Goal: Task Accomplishment & Management: Complete application form

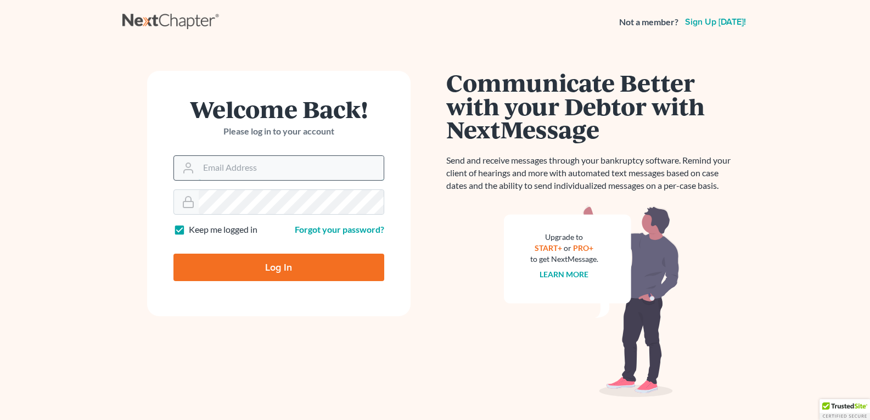
click at [221, 162] on input "Email Address" at bounding box center [291, 168] width 185 height 24
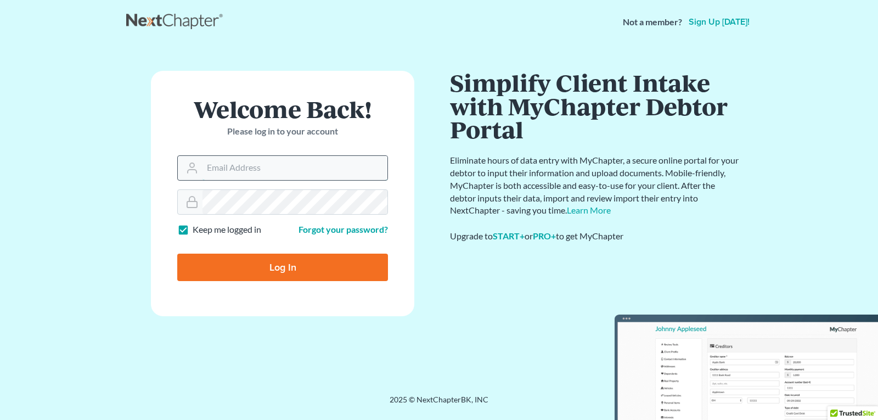
click at [177, 253] on input "Log In" at bounding box center [282, 266] width 211 height 27
type input "Thinking..."
type input "[PERSON_NAME][EMAIL_ADDRESS][DOMAIN_NAME]"
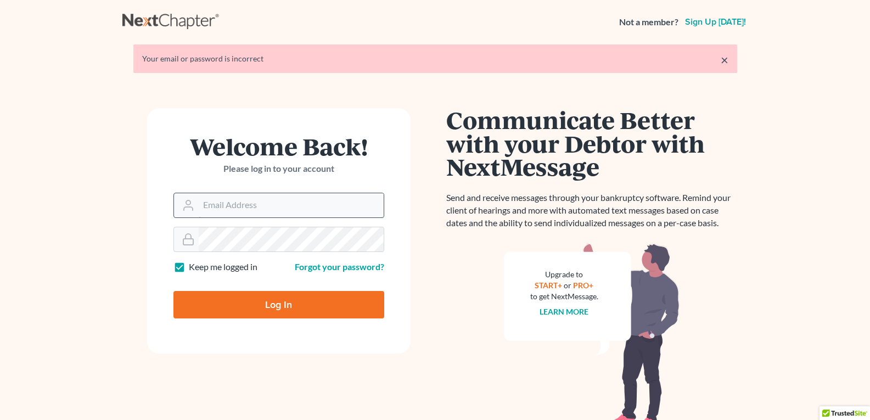
click at [229, 206] on input "Email Address" at bounding box center [291, 205] width 185 height 24
type input "brad.holbrooklawfirm@gmail.com"
click at [270, 302] on input "Log In" at bounding box center [278, 304] width 211 height 27
type input "Thinking..."
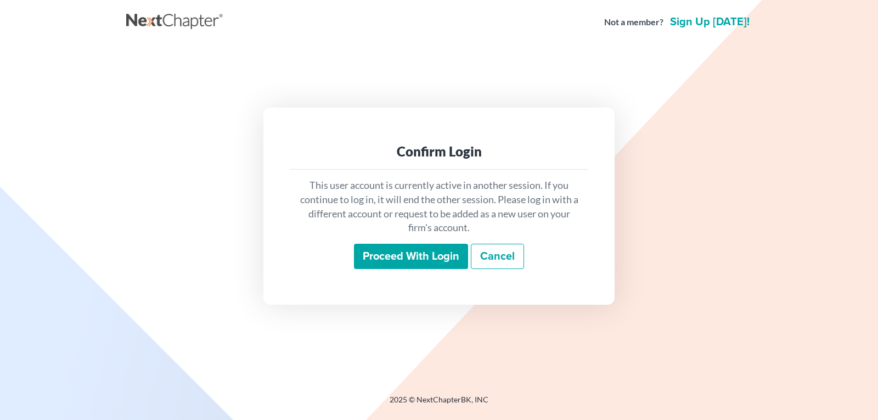
click at [388, 257] on input "Proceed with login" at bounding box center [411, 256] width 114 height 25
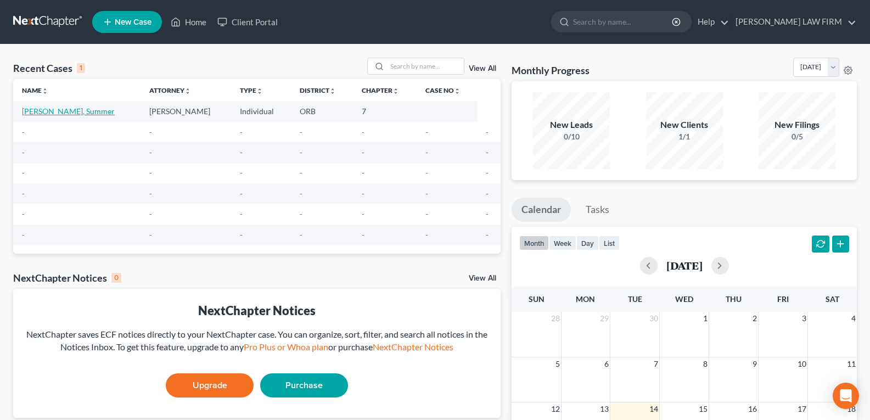
click at [69, 109] on link "[PERSON_NAME], Summer" at bounding box center [68, 110] width 93 height 9
select select "5"
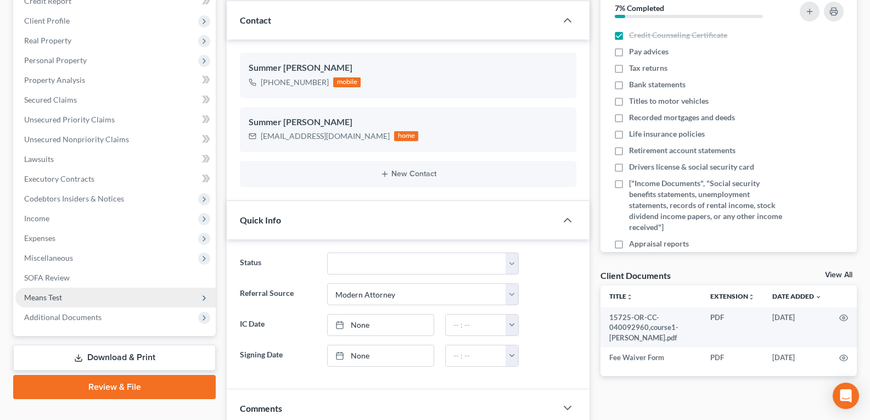
scroll to position [110, 0]
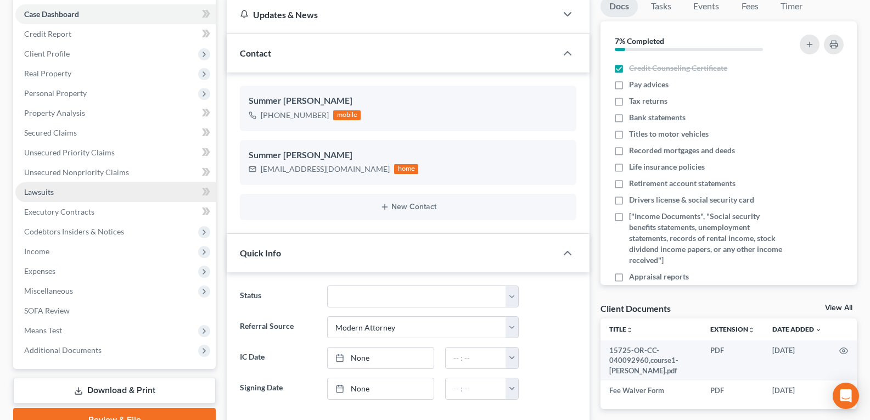
click at [55, 191] on link "Lawsuits" at bounding box center [115, 192] width 200 height 20
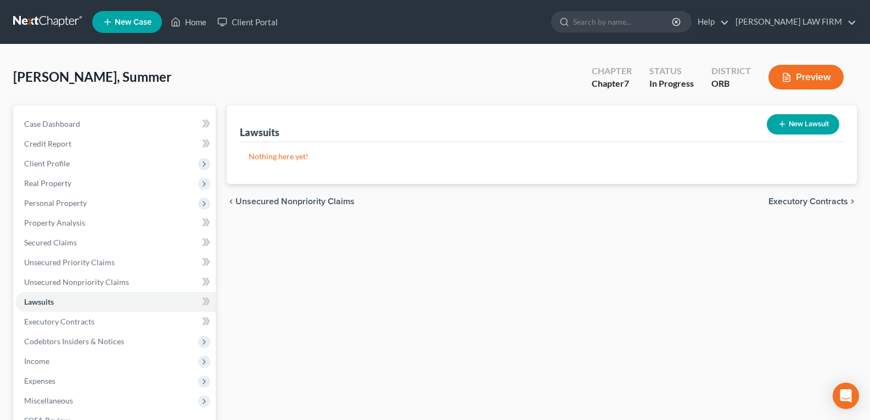
click at [817, 125] on button "New Lawsuit" at bounding box center [802, 124] width 72 height 20
select select "0"
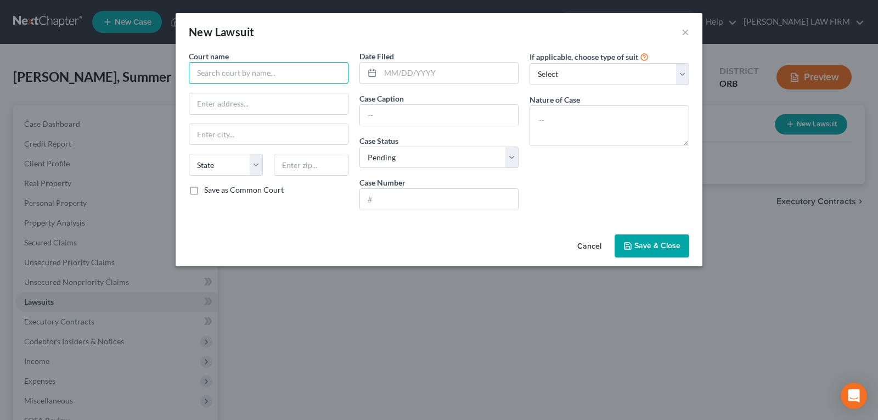
click at [287, 71] on input "text" at bounding box center [269, 73] width 160 height 22
type input "y"
click at [284, 71] on input "[GEOGRAPHIC_DATA]" at bounding box center [269, 73] width 160 height 22
type input "Yamhill County Circuit Court"
click at [285, 95] on input "text" at bounding box center [268, 103] width 159 height 21
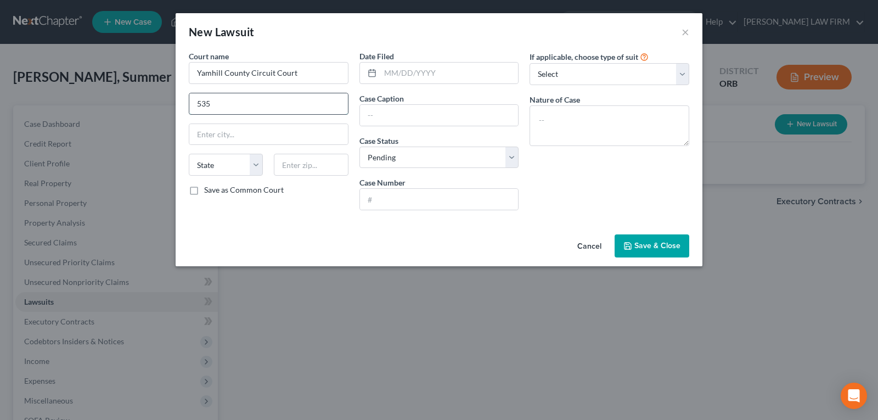
type input "[STREET_ADDRESS]"
type input "McMinnville"
select select "38"
type input "97128"
type input "Mcminnville"
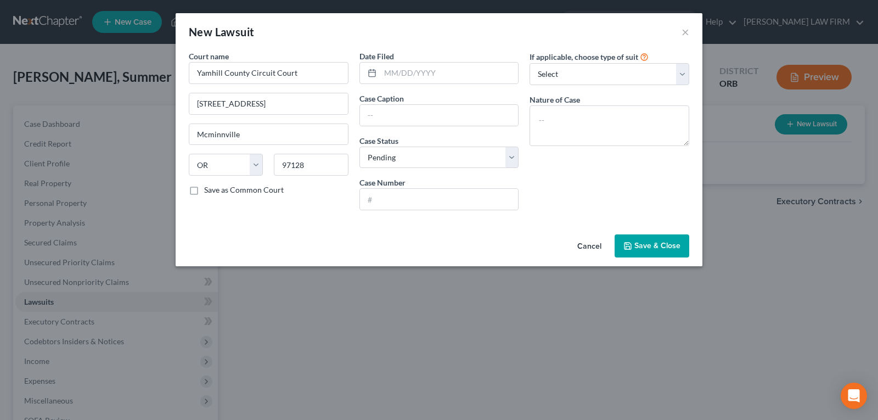
click at [204, 192] on label "Save as Common Court" at bounding box center [244, 189] width 80 height 11
click at [208, 191] on input "Save as Common Court" at bounding box center [211, 187] width 7 height 7
checkbox input "true"
click at [426, 75] on input "text" at bounding box center [449, 73] width 138 height 21
type input "08-012025"
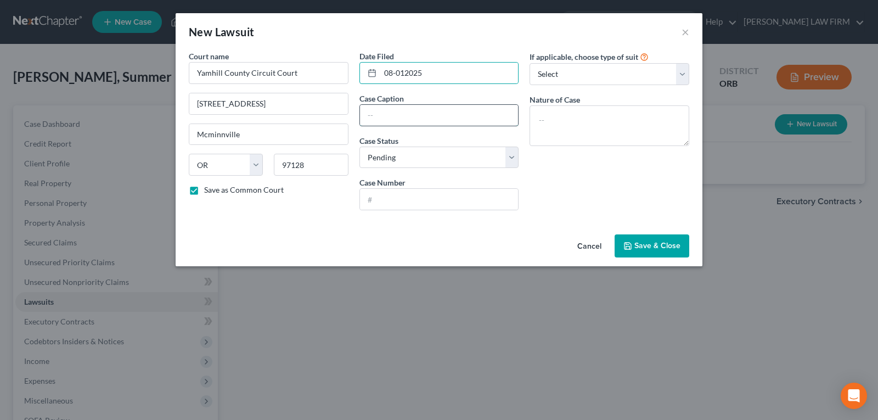
click at [437, 110] on input "text" at bounding box center [439, 115] width 159 height 21
type input "Valley Credit Service Inc [PERSON_NAME][GEOGRAPHIC_DATA]"
click at [481, 197] on input "text" at bounding box center [439, 199] width 159 height 21
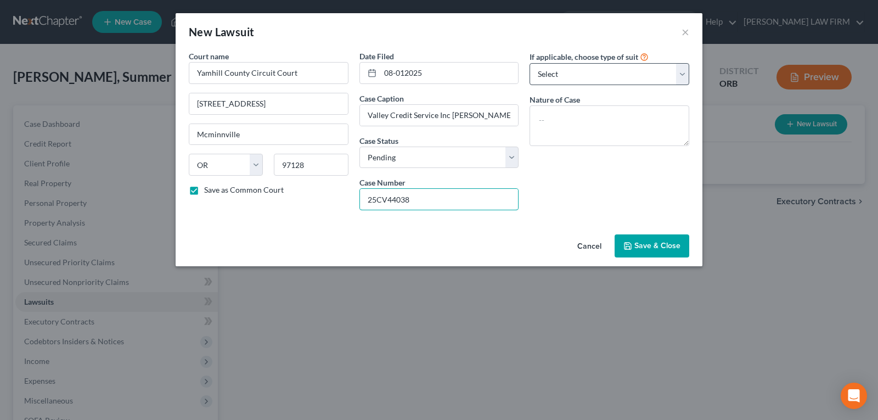
type input "25CV44038"
click at [660, 74] on select "Select Repossession Garnishment Foreclosure Attached, Seized, Or Levied Other" at bounding box center [609, 74] width 160 height 22
select select "4"
click at [529, 63] on select "Select Repossession Garnishment Foreclosure Attached, Seized, Or Levied Other" at bounding box center [609, 74] width 160 height 22
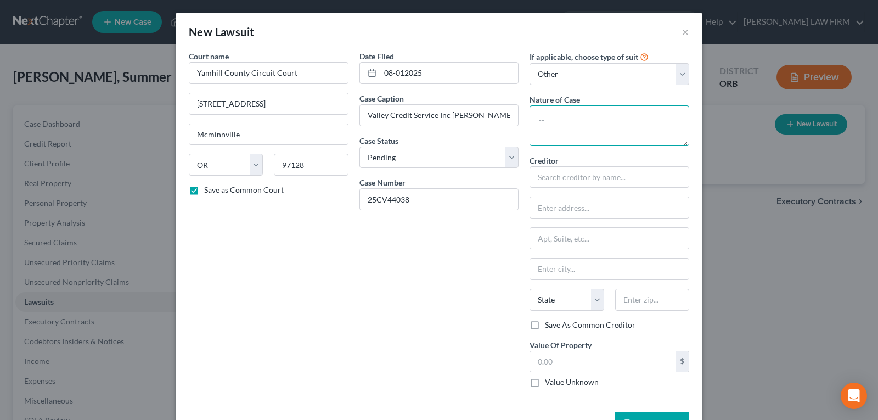
click at [583, 122] on textarea at bounding box center [609, 125] width 160 height 41
type textarea "Action on Written Instrument; Unjust Enrichment"
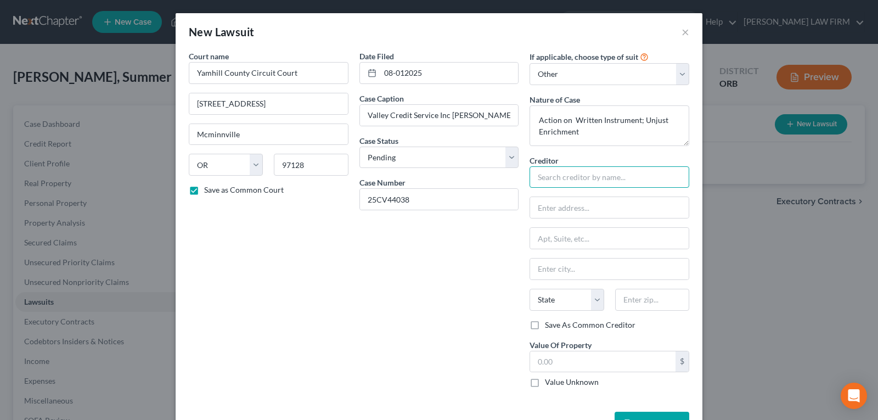
click at [578, 176] on input "text" at bounding box center [609, 177] width 160 height 22
type input "a"
type input "Valley Credit Service Inc."
click at [598, 206] on input "text" at bounding box center [609, 207] width 159 height 21
click at [616, 202] on input "text" at bounding box center [609, 207] width 159 height 21
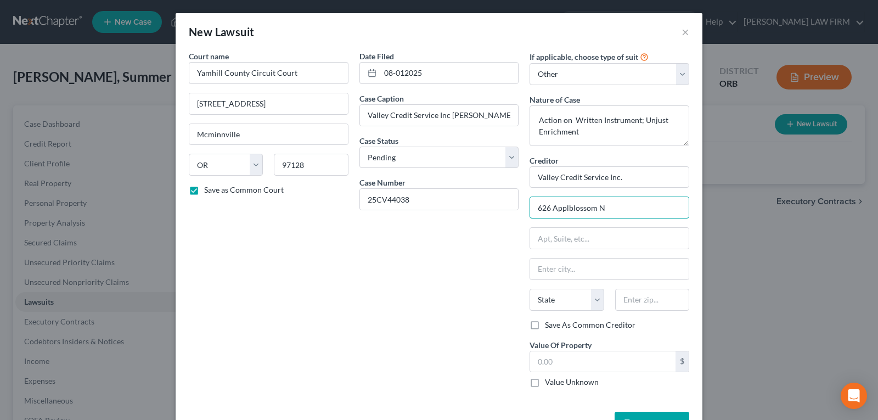
type input "626 Applblossom N"
click at [623, 280] on div "Creditor * Valley Credit Service Inc. 626 Applblossom N State [US_STATE] AK AR …" at bounding box center [609, 237] width 160 height 165
click at [583, 270] on input "text" at bounding box center [609, 268] width 159 height 21
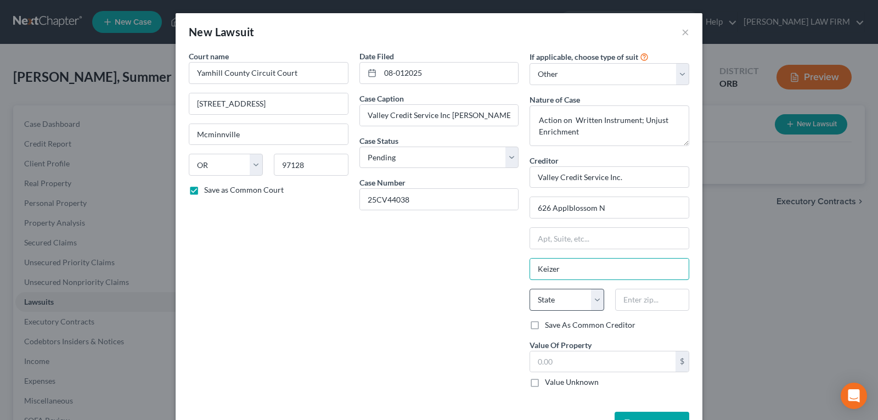
type input "Keizer"
click at [572, 295] on select "State [US_STATE] AK AR AZ CA CO CT DE DC [GEOGRAPHIC_DATA] [GEOGRAPHIC_DATA] GU…" at bounding box center [566, 300] width 74 height 22
select select "38"
click at [529, 289] on select "State [US_STATE] AK AR AZ CA CO CT DE DC [GEOGRAPHIC_DATA] [GEOGRAPHIC_DATA] GU…" at bounding box center [566, 300] width 74 height 22
click at [623, 291] on input "text" at bounding box center [652, 300] width 74 height 22
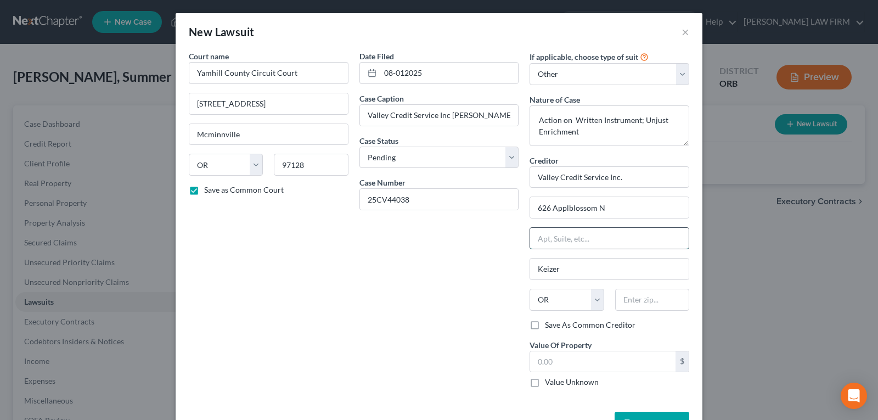
click at [654, 245] on input "text" at bounding box center [609, 238] width 159 height 21
click at [557, 298] on select "State [US_STATE] AK AR AZ CA CO CT DE DC [GEOGRAPHIC_DATA] [GEOGRAPHIC_DATA] GU…" at bounding box center [566, 300] width 74 height 22
click at [633, 302] on input "text" at bounding box center [652, 300] width 74 height 22
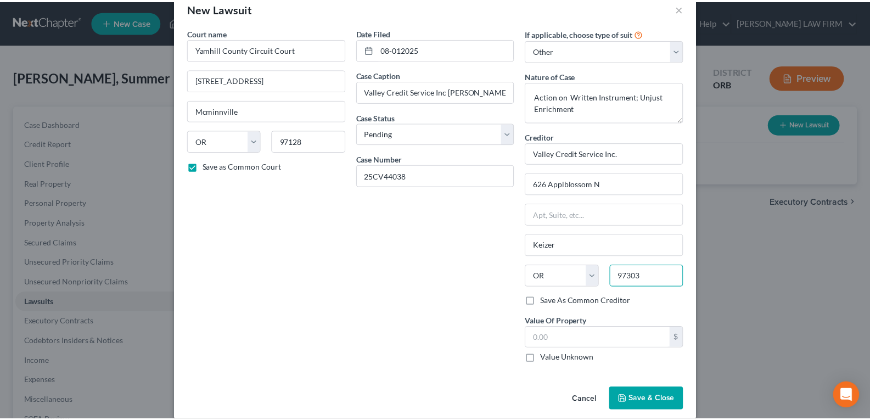
scroll to position [37, 0]
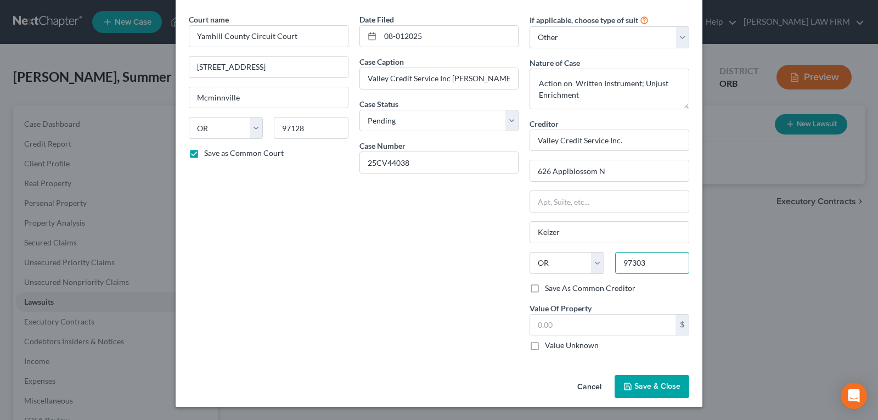
type input "97303"
click at [545, 289] on label "Save As Common Creditor" at bounding box center [590, 288] width 91 height 11
click at [549, 289] on input "Save As Common Creditor" at bounding box center [552, 286] width 7 height 7
checkbox input "true"
type input "[GEOGRAPHIC_DATA]"
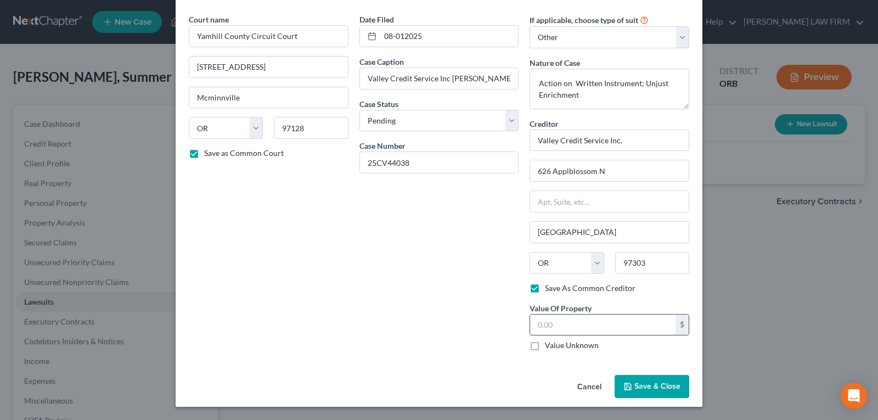
click at [616, 324] on input "text" at bounding box center [602, 324] width 145 height 21
type input "14,000"
click at [630, 380] on button "Save & Close" at bounding box center [651, 386] width 75 height 23
click at [435, 33] on input "08-012025" at bounding box center [449, 36] width 138 height 21
click at [400, 36] on input "08-012025" at bounding box center [449, 36] width 138 height 21
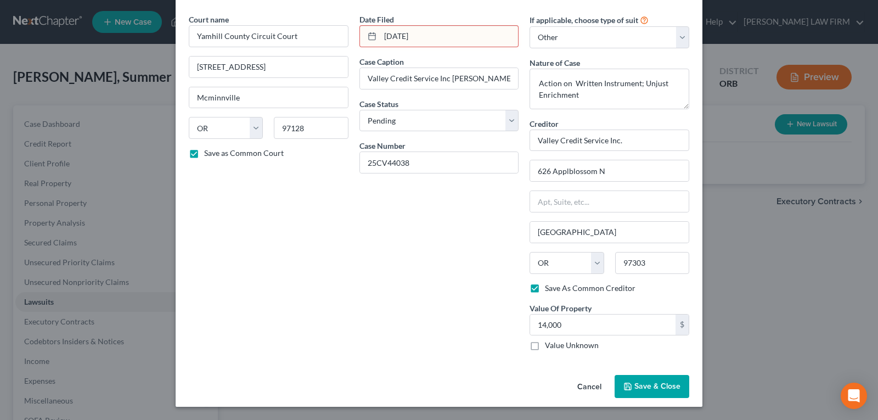
click at [653, 376] on button "Save & Close" at bounding box center [651, 386] width 75 height 23
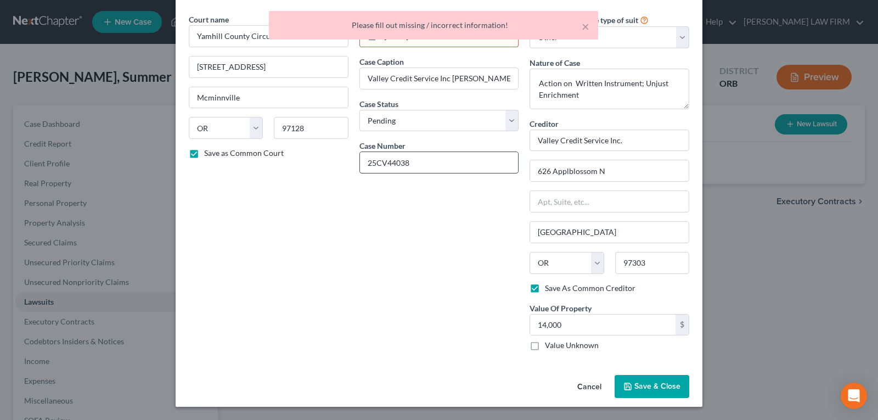
drag, startPoint x: 460, startPoint y: 253, endPoint x: 458, endPoint y: 152, distance: 101.5
click at [461, 250] on div "Date Filed [DATE] Case Caption Valley Credit Service Inc [PERSON_NAME] Case Sta…" at bounding box center [439, 187] width 171 height 346
click at [442, 41] on div "× Please fill out missing / incorrect information!" at bounding box center [434, 28] width 878 height 34
click at [443, 37] on div "× Please fill out missing / incorrect information!" at bounding box center [433, 25] width 329 height 29
click at [585, 26] on button "×" at bounding box center [586, 26] width 8 height 13
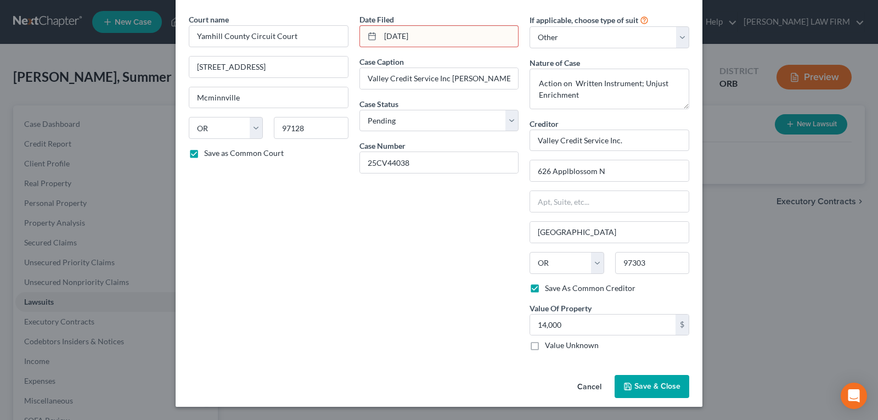
click at [431, 38] on input "[DATE]" at bounding box center [449, 36] width 138 height 21
type input "0"
click at [662, 387] on span "Save & Close" at bounding box center [657, 385] width 46 height 9
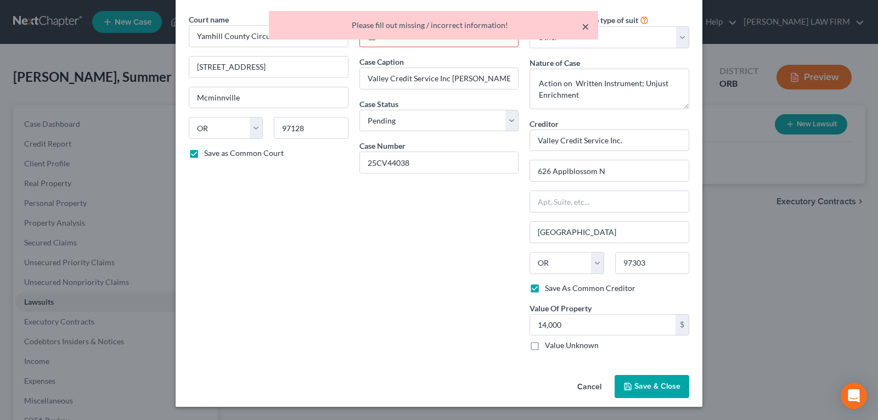
click at [584, 26] on button "×" at bounding box center [586, 26] width 8 height 13
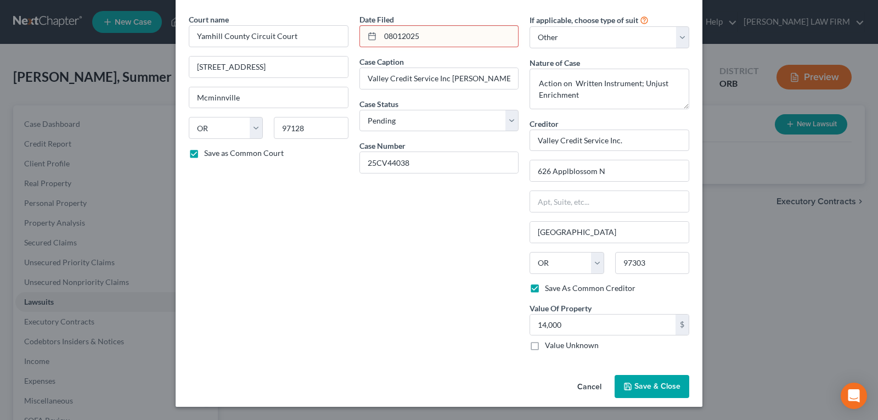
click at [370, 36] on icon at bounding box center [372, 36] width 9 height 9
click at [368, 36] on icon at bounding box center [372, 36] width 9 height 9
click at [395, 36] on input "08012025" at bounding box center [449, 36] width 138 height 21
click at [436, 39] on input "08012025" at bounding box center [449, 36] width 138 height 21
type input "0"
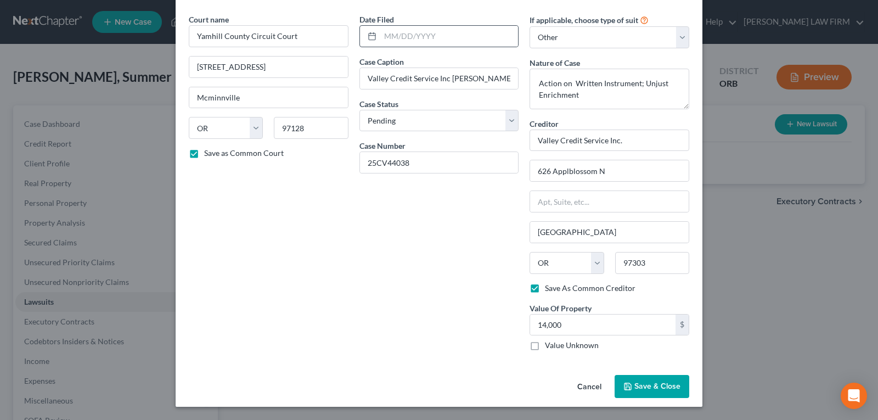
click at [369, 38] on icon at bounding box center [372, 36] width 9 height 9
click at [385, 32] on input "text" at bounding box center [449, 36] width 138 height 21
type input "8"
click at [432, 322] on div "Date Filed 812025 Case Caption Valley Credit Service Inc [PERSON_NAME] Case Sta…" at bounding box center [439, 187] width 171 height 346
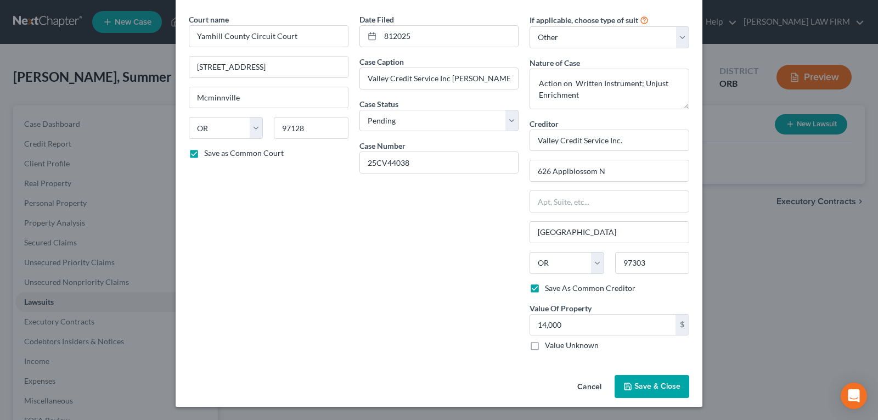
click at [628, 385] on icon "button" at bounding box center [627, 386] width 7 height 7
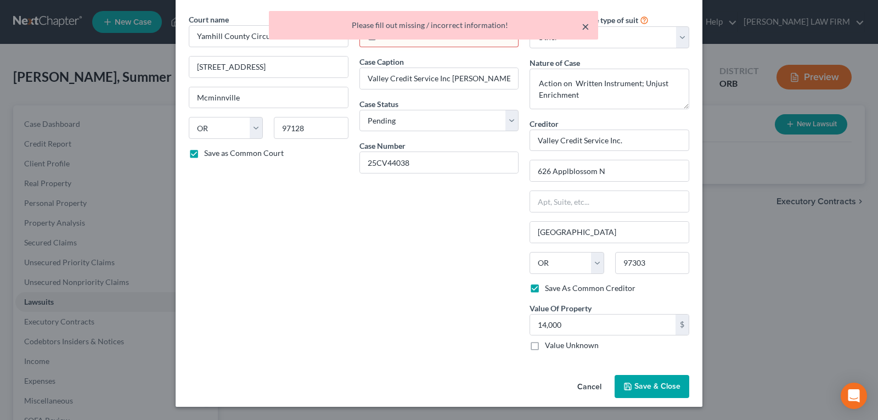
click at [583, 29] on button "×" at bounding box center [586, 26] width 8 height 13
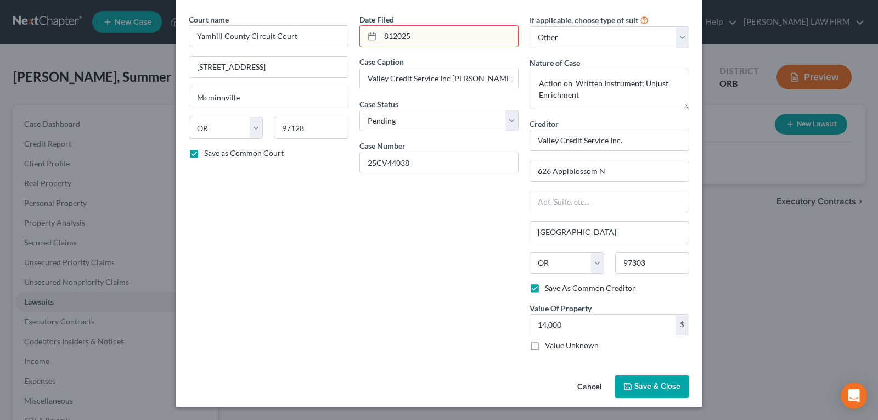
click at [368, 36] on icon at bounding box center [372, 36] width 9 height 9
click at [407, 37] on input "812025" at bounding box center [449, 36] width 138 height 21
click at [416, 36] on input "812025" at bounding box center [449, 36] width 138 height 21
type input "8"
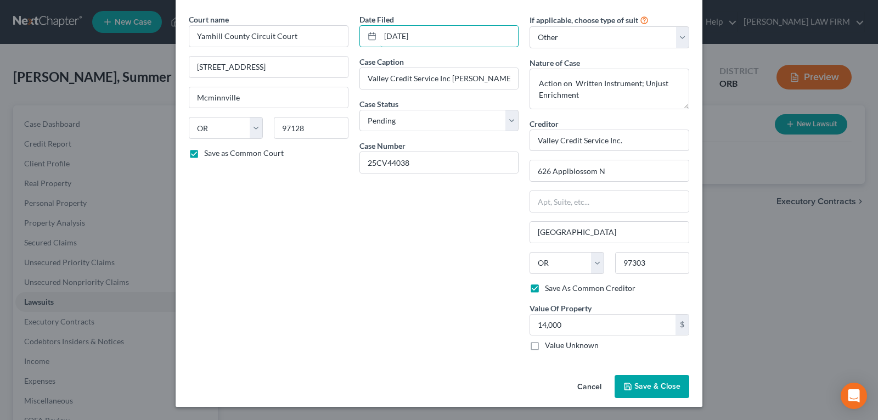
type input "[DATE]"
click at [636, 387] on span "Save & Close" at bounding box center [657, 385] width 46 height 9
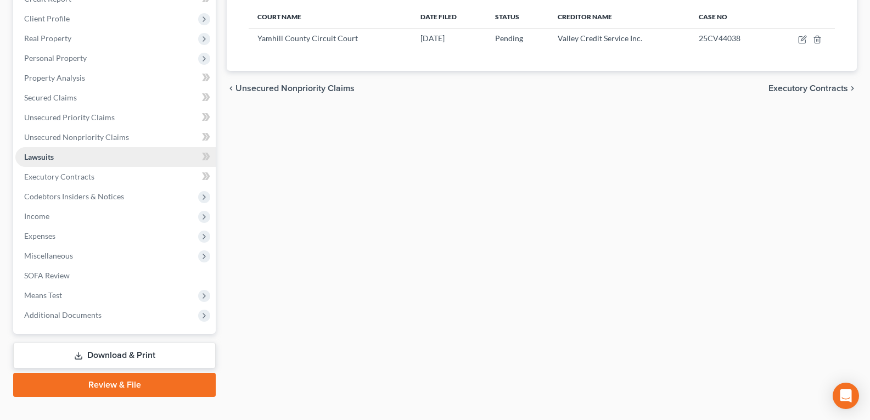
scroll to position [163, 0]
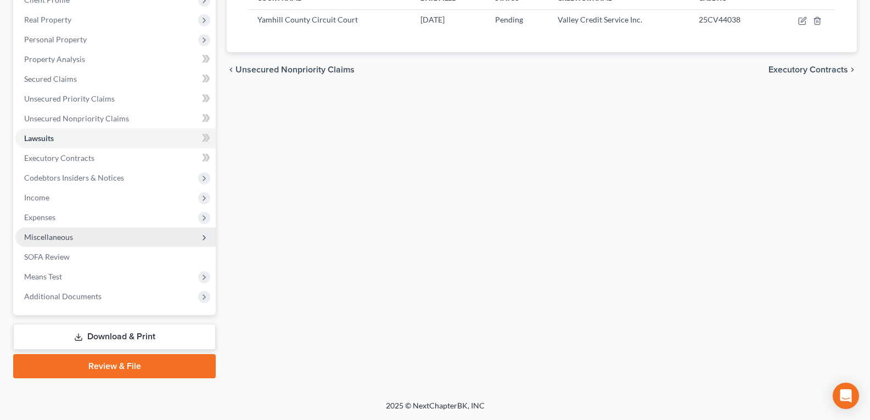
click at [64, 236] on span "Miscellaneous" at bounding box center [48, 236] width 49 height 9
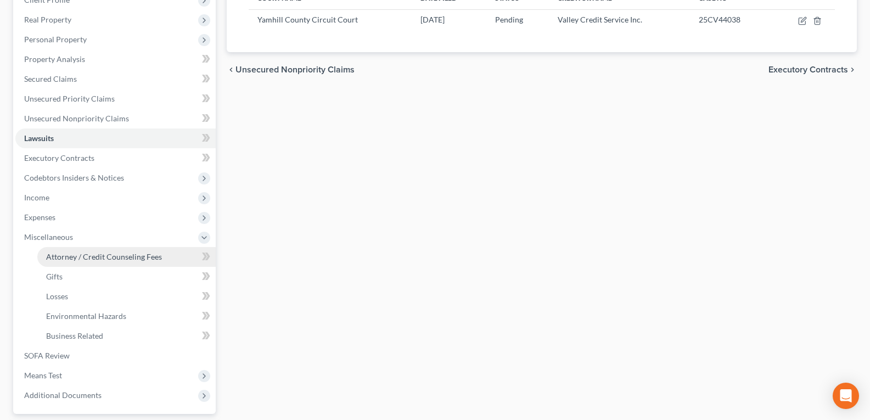
click at [75, 255] on span "Attorney / Credit Counseling Fees" at bounding box center [104, 256] width 116 height 9
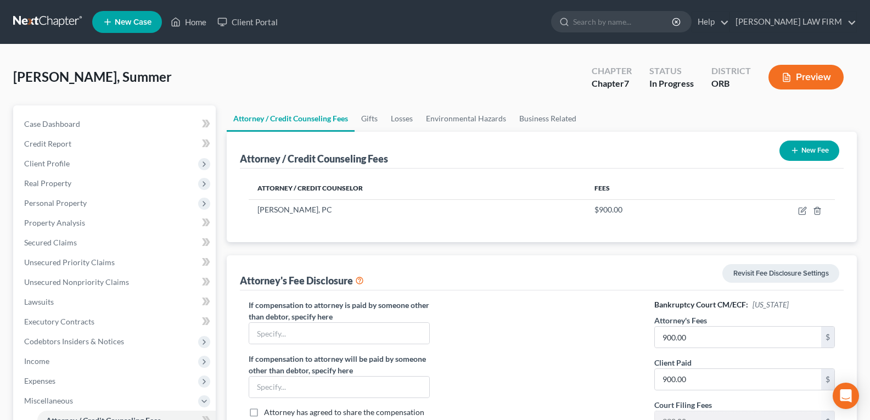
click at [539, 224] on div "Attorney / Credit Counselor Fees [PERSON_NAME], PC $900.00" at bounding box center [541, 205] width 603 height 74
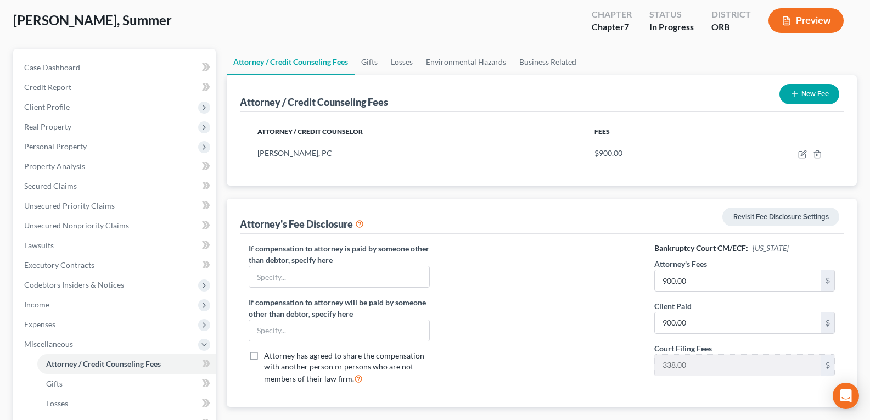
scroll to position [55, 0]
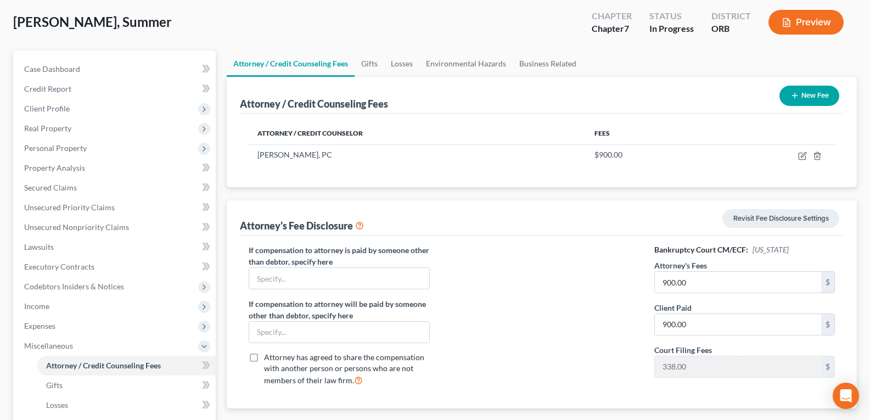
click at [813, 97] on button "New Fee" at bounding box center [809, 96] width 60 height 20
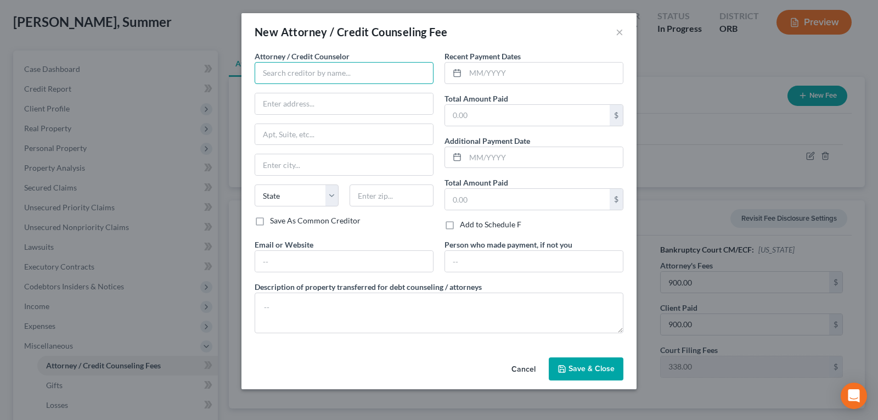
click at [364, 71] on input "text" at bounding box center [344, 73] width 179 height 22
type input "Debt Counseling"
click at [476, 112] on input "text" at bounding box center [527, 115] width 165 height 21
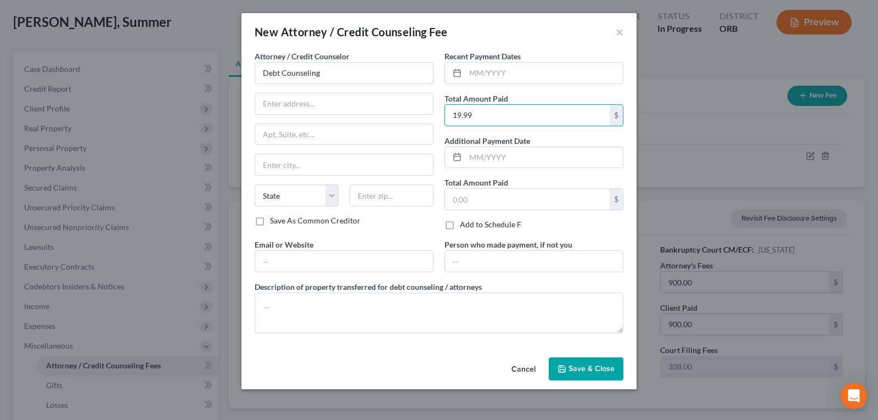
type input "19.99"
click at [336, 77] on input "Debt Counseling" at bounding box center [344, 73] width 179 height 22
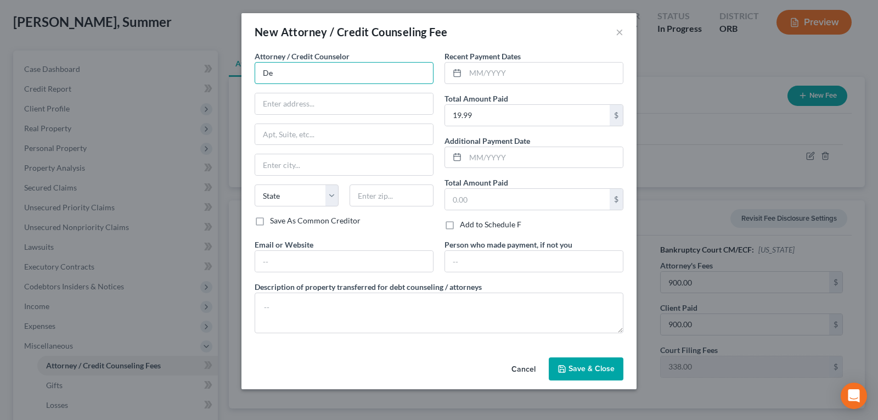
type input "D"
paste input "001 Debtorcc, Inc"
type input "001 Debtorcc, Inc"
click at [340, 100] on input "text" at bounding box center [344, 103] width 178 height 21
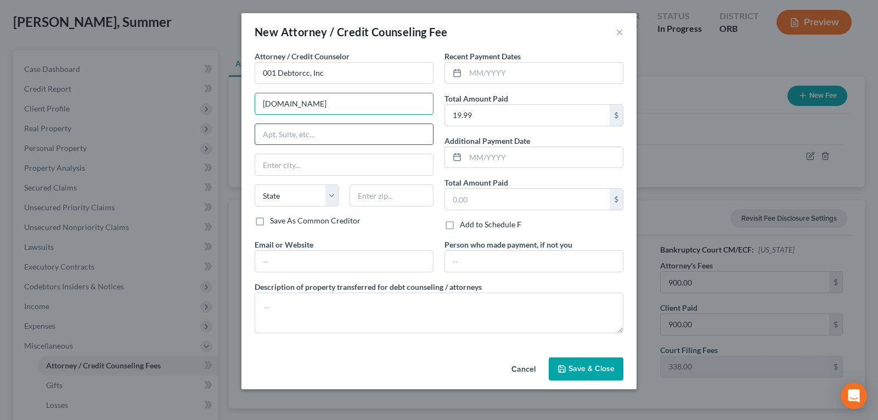
type input "[DOMAIN_NAME]"
click at [336, 131] on input "text" at bounding box center [344, 134] width 178 height 21
click at [476, 74] on input "text" at bounding box center [543, 73] width 157 height 21
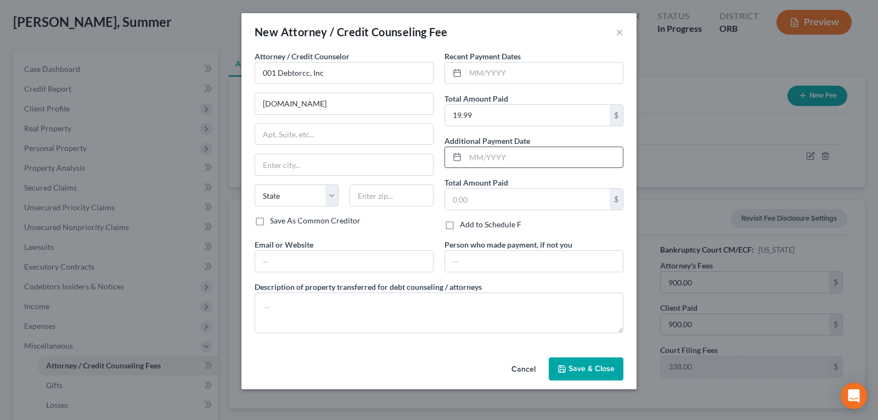
click at [483, 163] on input "text" at bounding box center [543, 157] width 157 height 21
type input "[DATE]"
drag, startPoint x: 524, startPoint y: 155, endPoint x: 467, endPoint y: 153, distance: 56.5
click at [467, 153] on input "[DATE]" at bounding box center [543, 157] width 157 height 21
click at [484, 73] on input "text" at bounding box center [543, 73] width 157 height 21
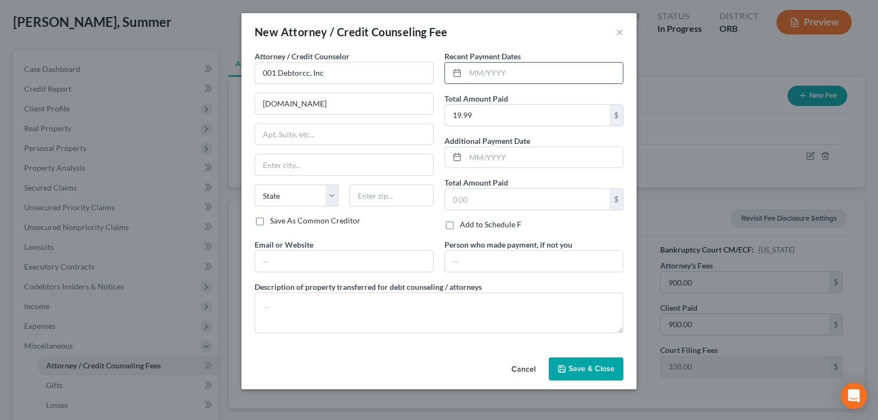
paste input "[DATE]"
type input "[DATE]"
click at [270, 223] on label "Save As Common Creditor" at bounding box center [315, 220] width 91 height 11
click at [274, 222] on input "Save As Common Creditor" at bounding box center [277, 218] width 7 height 7
click at [270, 225] on label "Save As Common Creditor" at bounding box center [315, 220] width 91 height 11
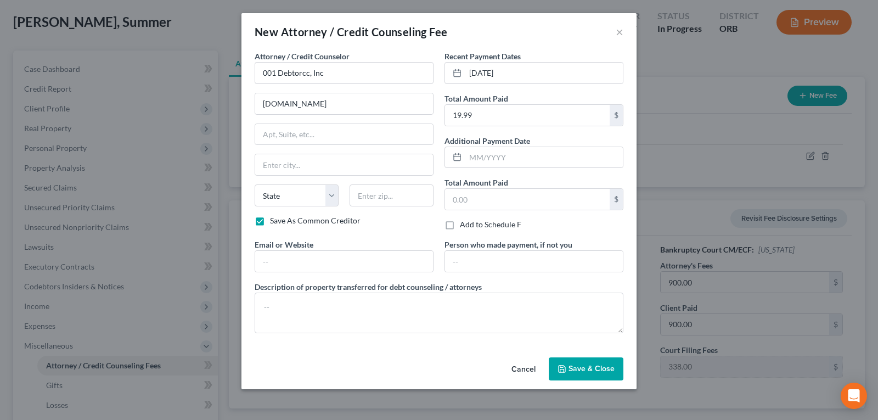
click at [274, 222] on input "Save As Common Creditor" at bounding box center [277, 218] width 7 height 7
checkbox input "false"
click at [354, 110] on input "[DOMAIN_NAME]" at bounding box center [344, 103] width 178 height 21
drag, startPoint x: 354, startPoint y: 107, endPoint x: 258, endPoint y: 100, distance: 96.8
click at [254, 101] on div "Attorney / Credit Counselor * 001 Debtorcc, Inc [DOMAIN_NAME] State [US_STATE] …" at bounding box center [344, 144] width 190 height 188
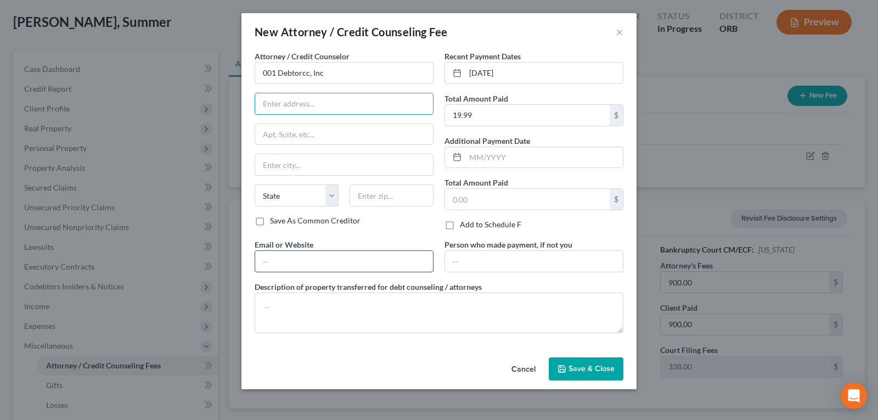
click at [314, 261] on input "text" at bounding box center [344, 261] width 178 height 21
paste input "[DOMAIN_NAME]"
type input "[DOMAIN_NAME]"
click at [555, 369] on button "Save & Close" at bounding box center [586, 368] width 75 height 23
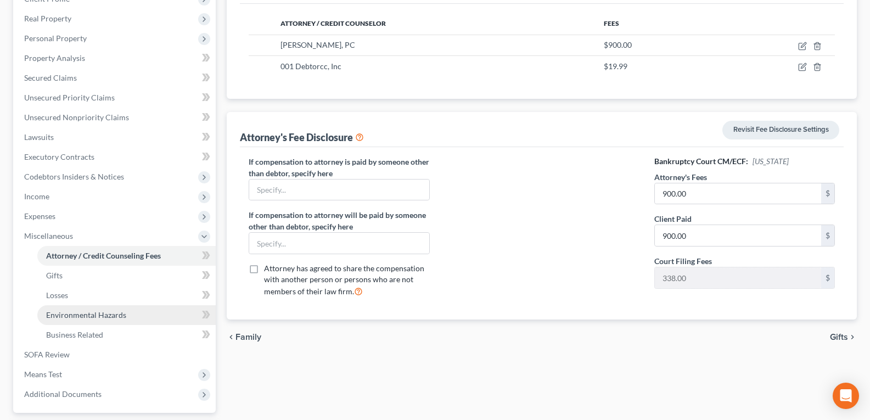
scroll to position [262, 0]
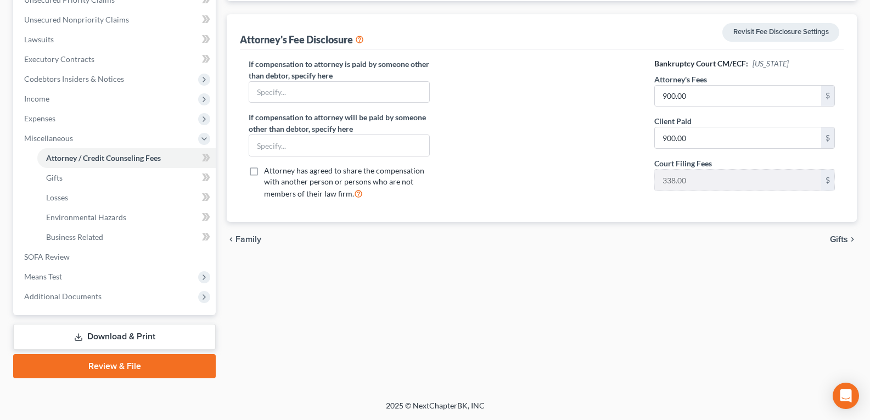
click at [137, 364] on link "Review & File" at bounding box center [114, 366] width 202 height 24
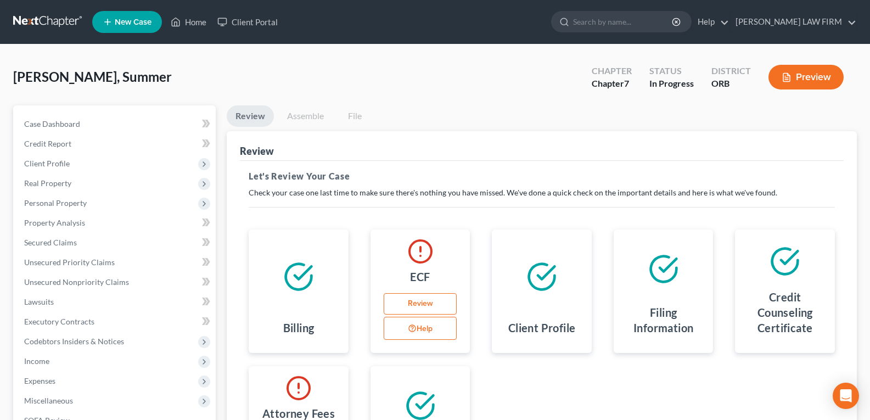
click at [409, 308] on link "Review" at bounding box center [420, 304] width 74 height 22
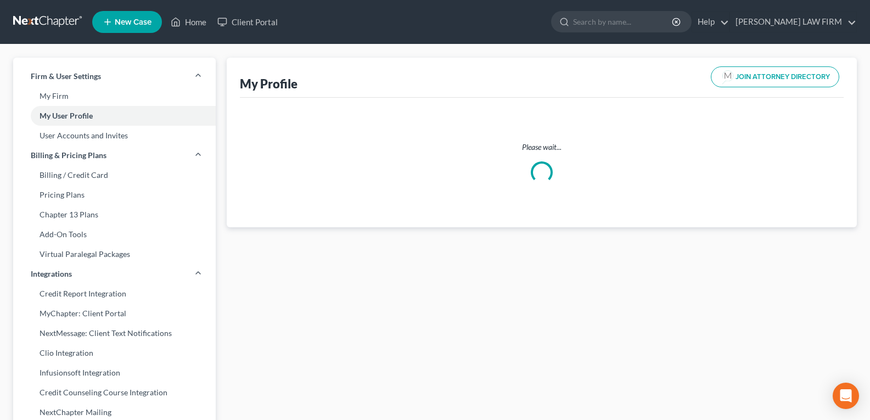
select select "38"
select select "attorney"
select select "0"
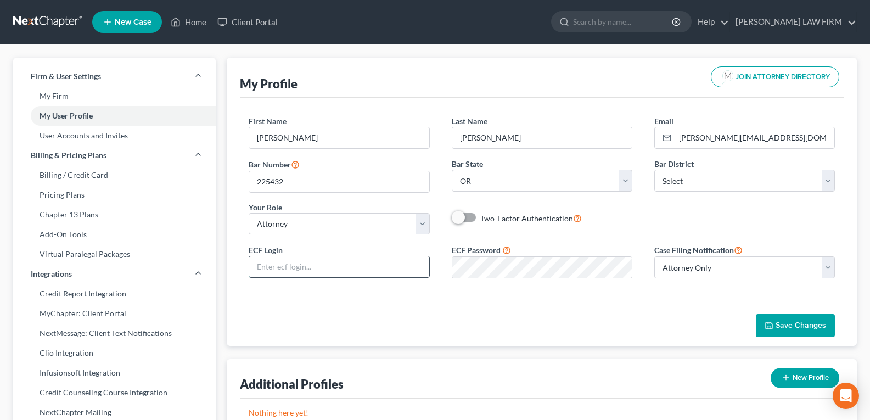
click at [365, 270] on input "text" at bounding box center [338, 266] width 179 height 21
type input "[EMAIL_ADDRESS][DOMAIN_NAME]"
click at [770, 324] on polyline "button" at bounding box center [768, 323] width 3 height 2
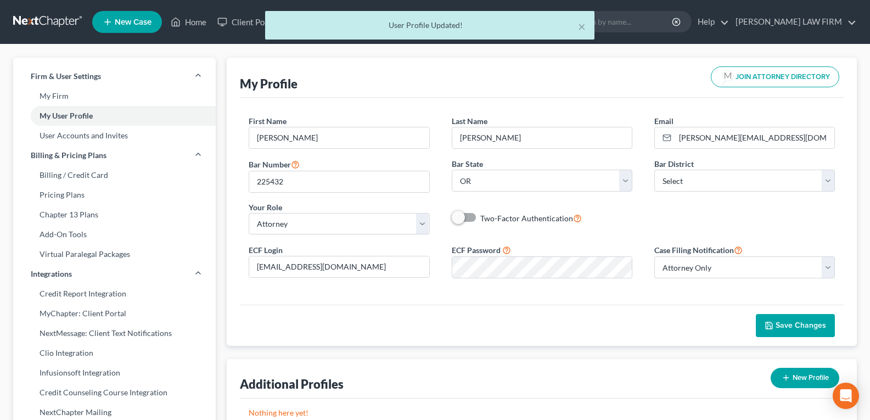
click at [623, 346] on ui-view "My Profile JOIN ATTORNEY DIRECTORY First Name * [PERSON_NAME] Last Name * [PERS…" at bounding box center [542, 247] width 630 height 378
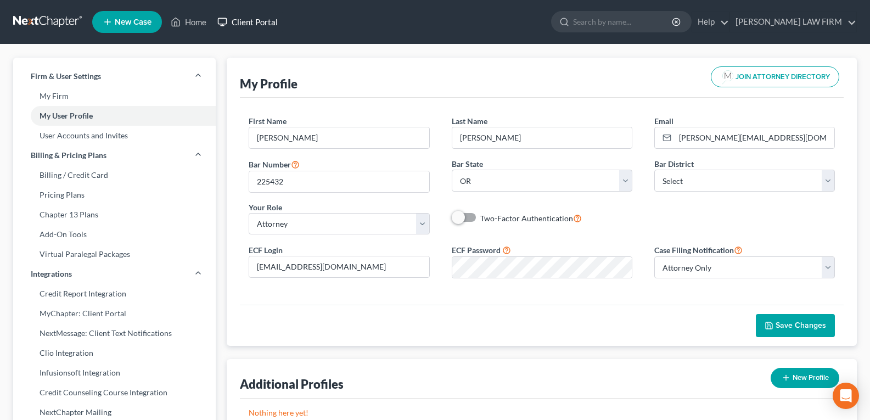
click at [267, 15] on link "Client Portal" at bounding box center [247, 22] width 71 height 20
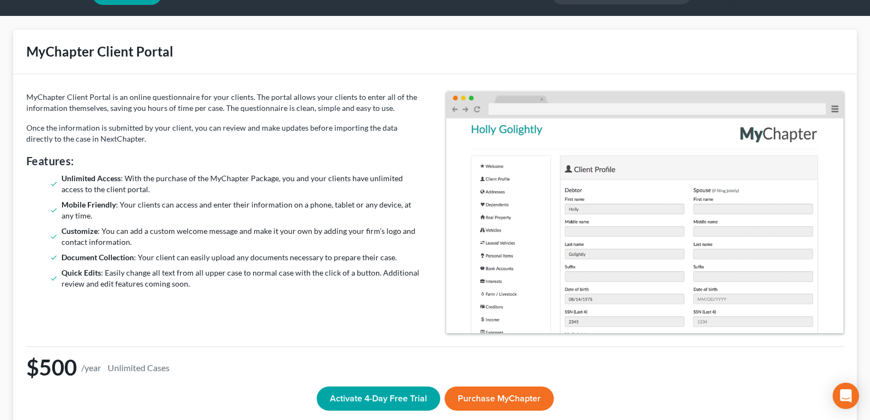
scroll to position [67, 0]
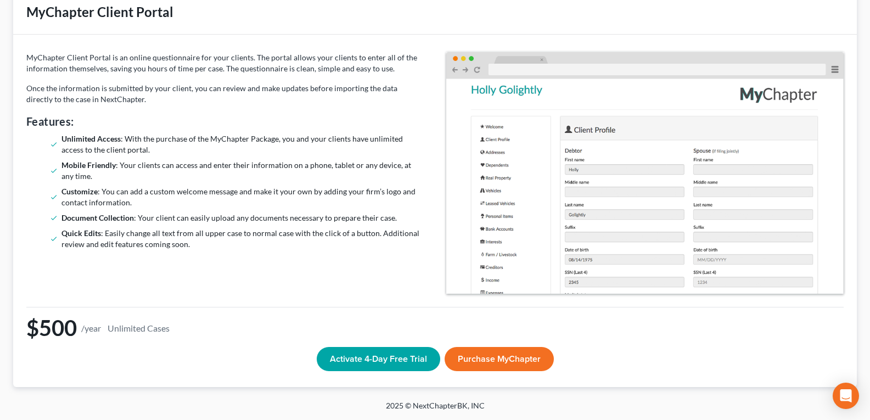
click at [571, 35] on div "MyChapter Client Portal is an online questionnaire for your clients. The portal…" at bounding box center [434, 211] width 843 height 352
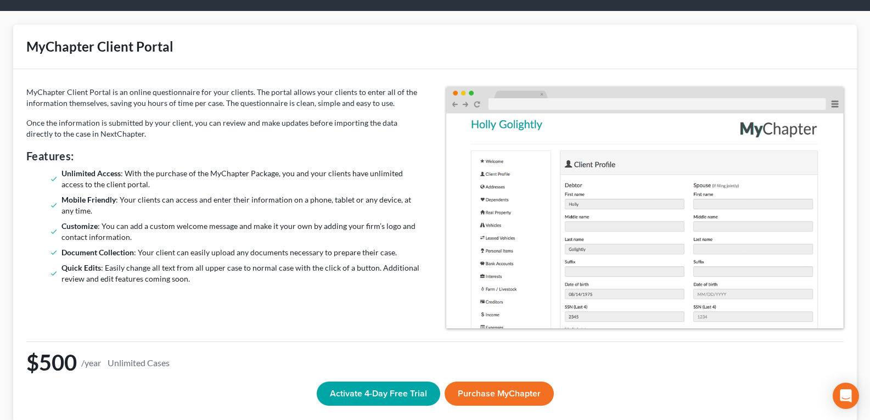
scroll to position [0, 0]
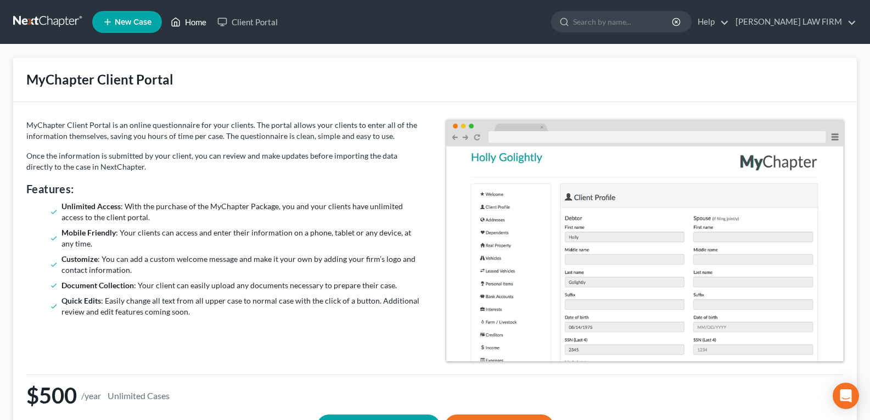
click at [192, 27] on link "Home" at bounding box center [188, 22] width 47 height 20
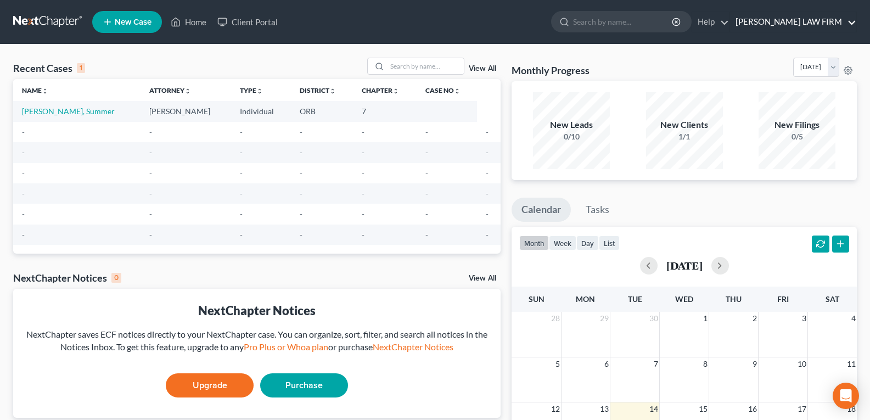
click at [794, 16] on link "[PERSON_NAME] LAW FIRM" at bounding box center [793, 22] width 126 height 20
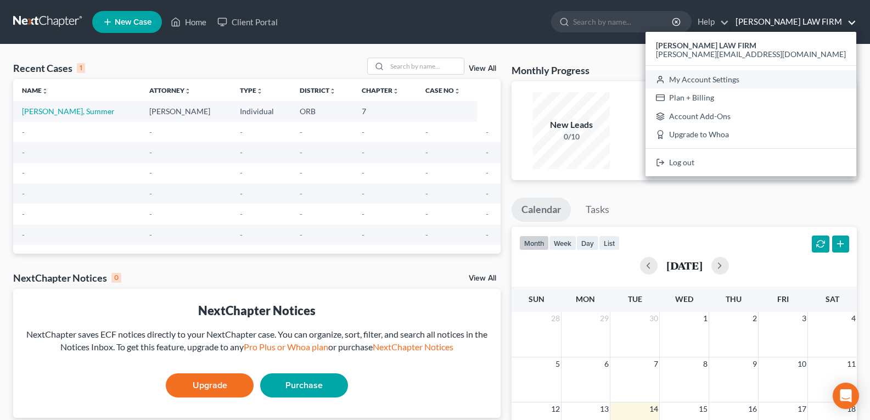
click at [786, 78] on link "My Account Settings" at bounding box center [750, 79] width 211 height 19
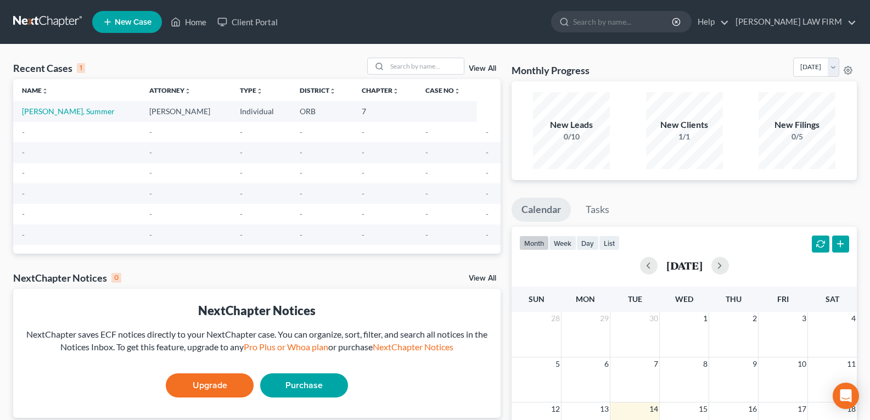
select select "66"
select select "29"
select select "38"
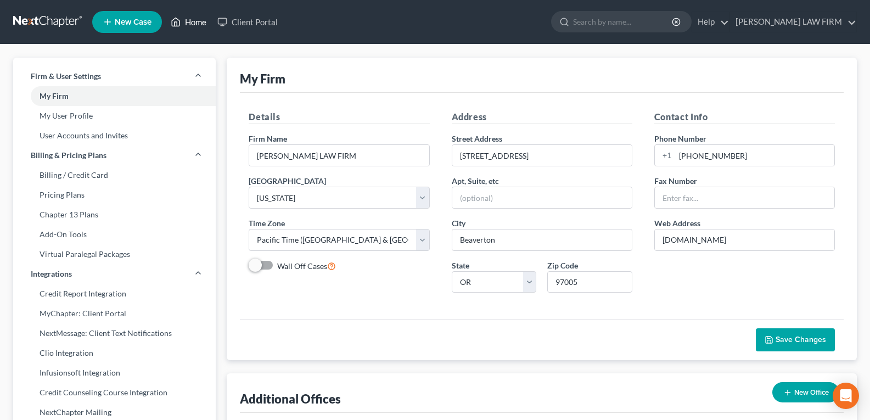
click at [185, 25] on link "Home" at bounding box center [188, 22] width 47 height 20
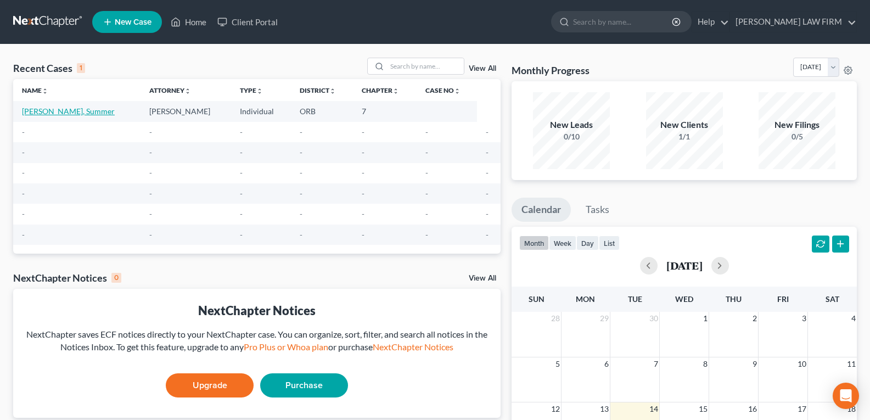
click at [69, 112] on link "[PERSON_NAME], Summer" at bounding box center [68, 110] width 93 height 9
select select "5"
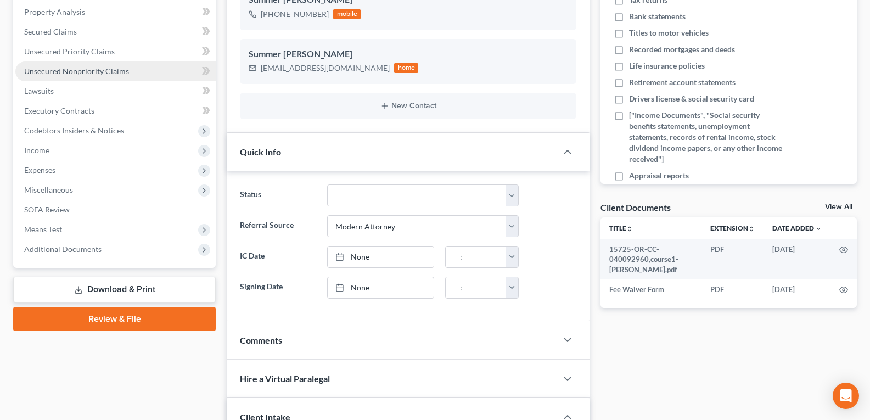
scroll to position [274, 0]
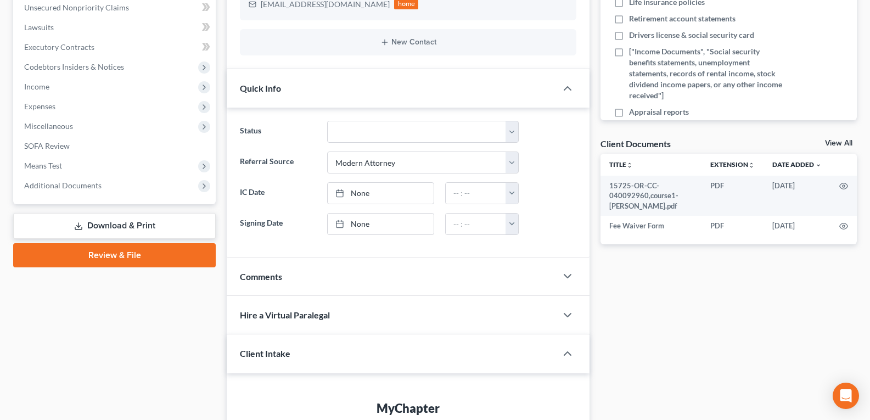
click at [128, 249] on link "Review & File" at bounding box center [114, 255] width 202 height 24
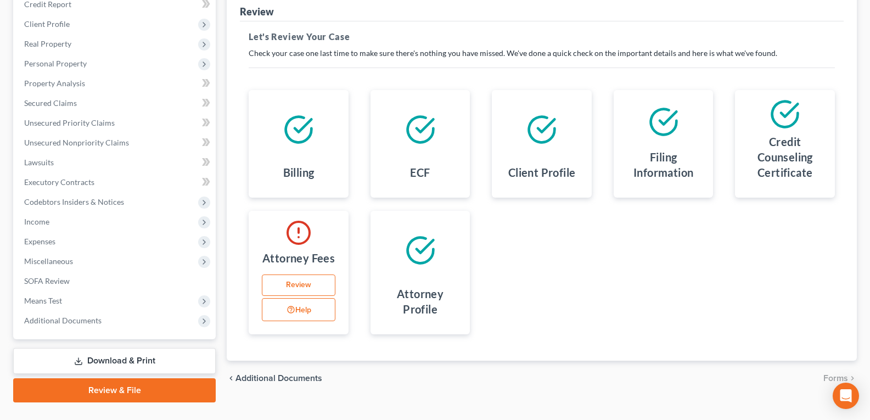
scroll to position [163, 0]
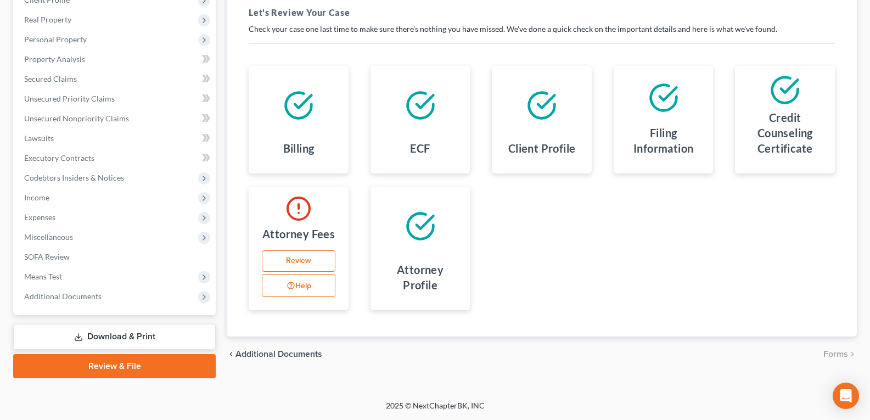
click at [313, 257] on link "Review" at bounding box center [299, 261] width 74 height 22
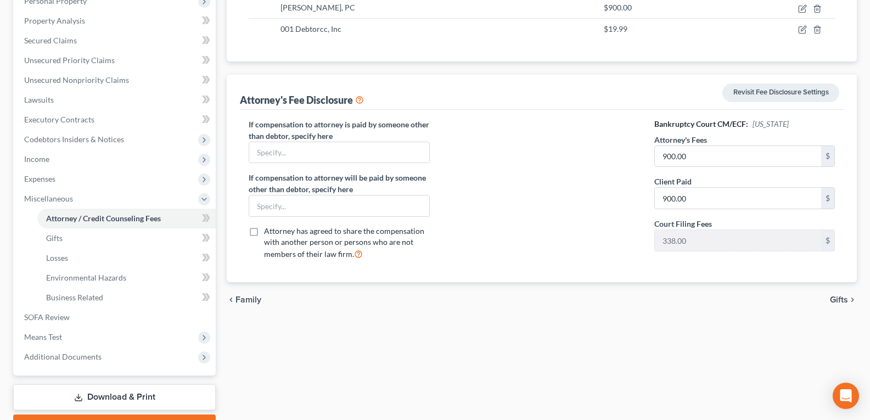
scroll to position [262, 0]
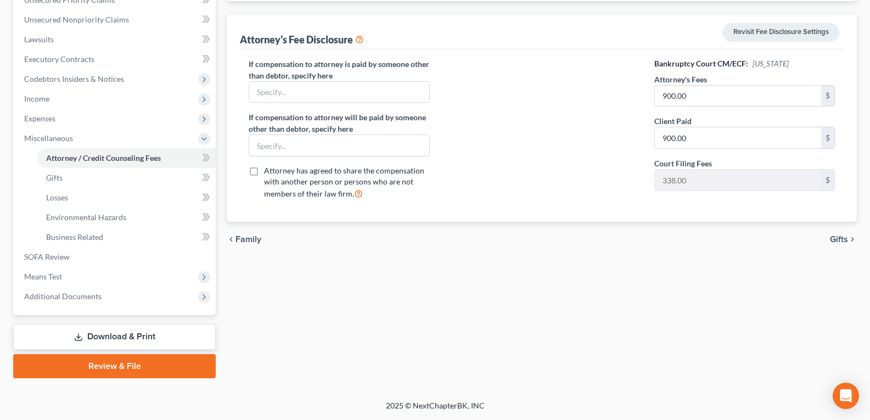
click at [583, 207] on div at bounding box center [542, 133] width 202 height 150
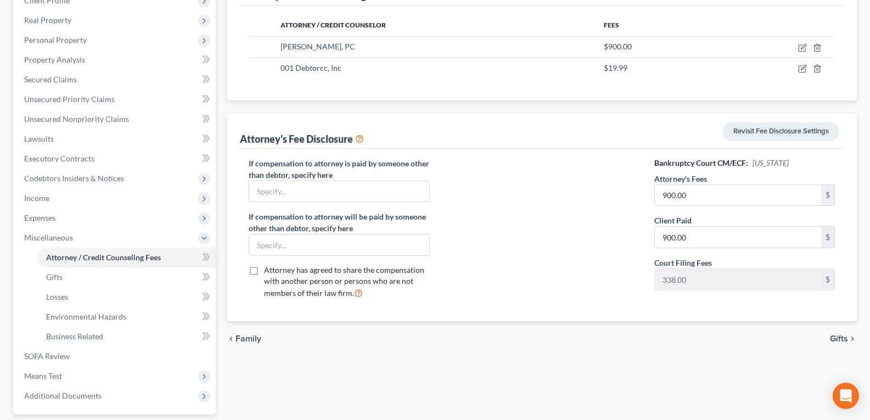
scroll to position [153, 0]
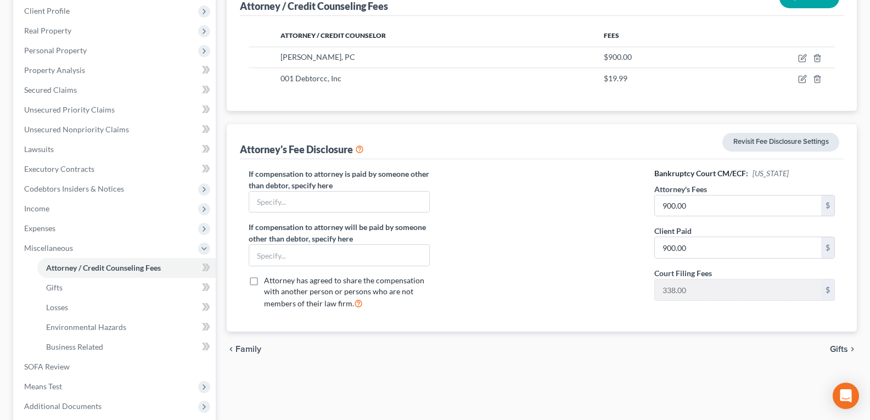
click at [760, 144] on link "Revisit Fee Disclosure Settings" at bounding box center [780, 142] width 117 height 19
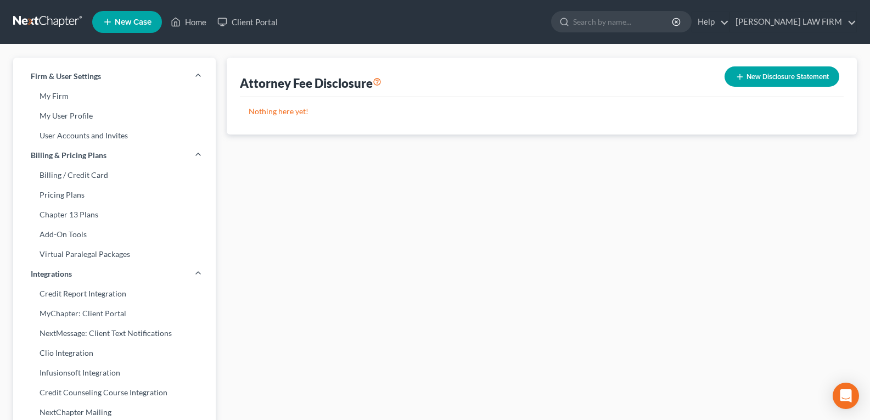
click at [746, 80] on button "New Disclosure Statement" at bounding box center [781, 76] width 115 height 20
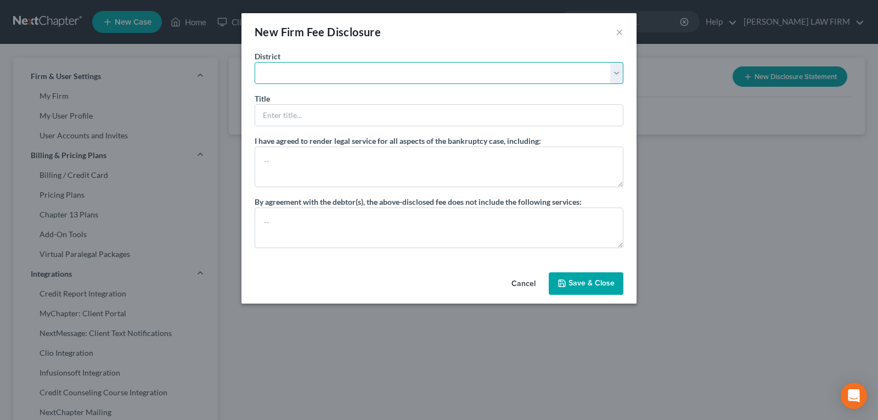
click at [380, 65] on select "[US_STATE] - [GEOGRAPHIC_DATA] [US_STATE] - [GEOGRAPHIC_DATA][US_STATE] - South…" at bounding box center [439, 73] width 369 height 22
select select "66"
click at [255, 62] on select "[US_STATE] - [GEOGRAPHIC_DATA] [US_STATE] - [GEOGRAPHIC_DATA][US_STATE] - South…" at bounding box center [439, 73] width 369 height 22
click at [336, 119] on input "text" at bounding box center [439, 115] width 368 height 21
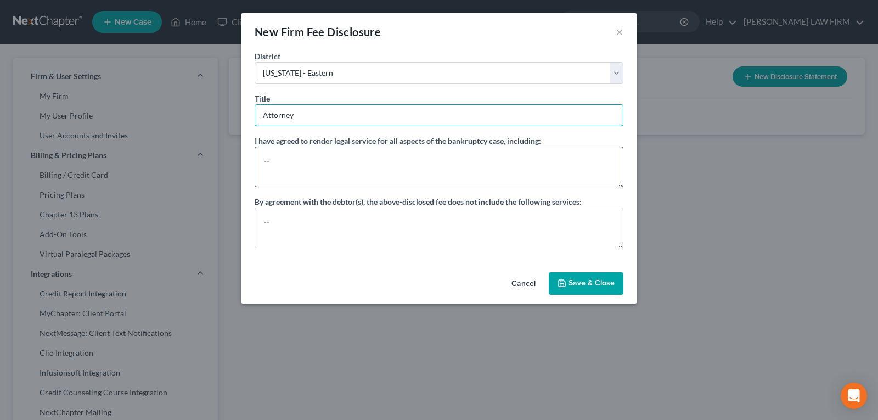
type input "Attorney"
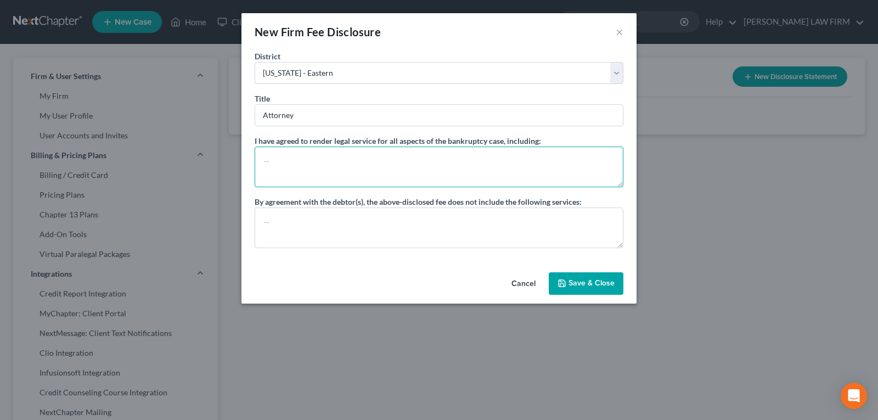
click at [336, 158] on textarea at bounding box center [439, 166] width 369 height 41
type textarea "Chapter 7 filing, 341a creditors meeting, and"
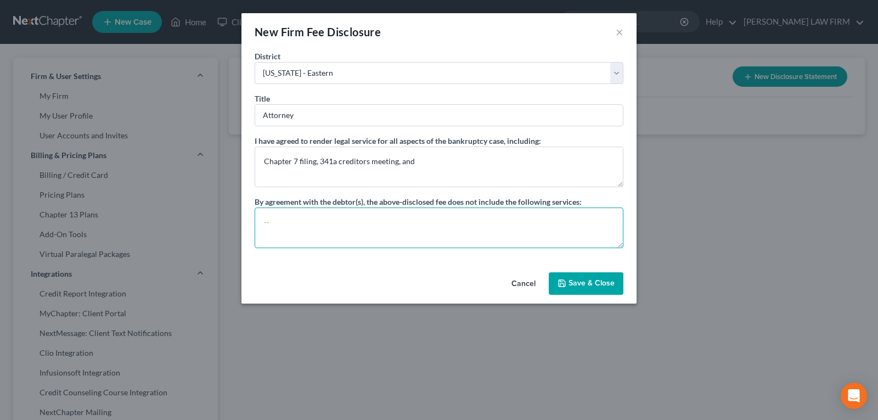
click at [386, 216] on textarea at bounding box center [439, 227] width 369 height 41
click at [379, 219] on textarea "Set aside judgments" at bounding box center [439, 227] width 369 height 41
type textarea "Set aside judgments"
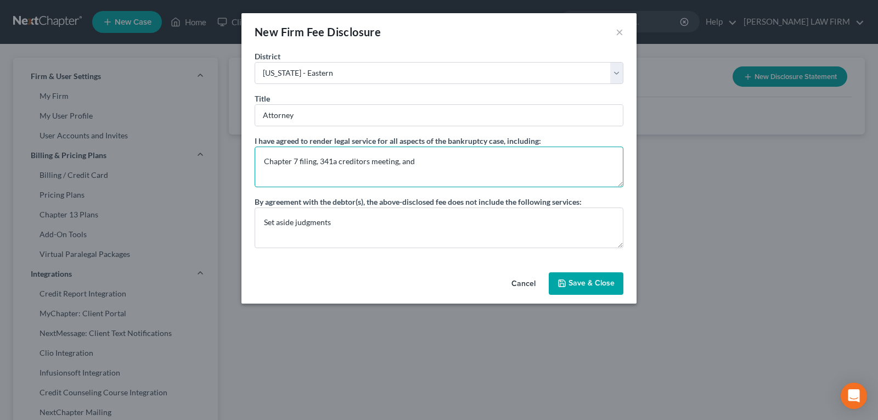
click at [427, 164] on textarea "Chapter 7 filing, 341a creditors meeting, and" at bounding box center [439, 166] width 369 height 41
type textarea "Chapter 7 filing, 341a creditors meeting, reaffirmation agreement"
click at [594, 278] on button "Save & Close" at bounding box center [586, 283] width 75 height 23
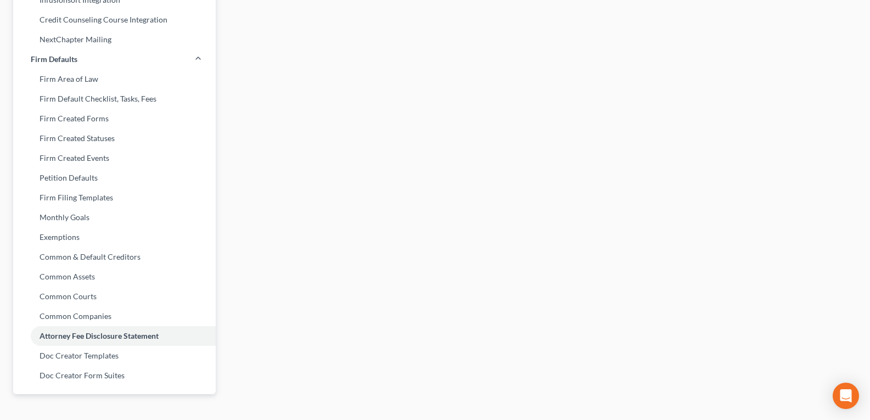
scroll to position [393, 0]
